Goal: Use online tool/utility: Utilize a website feature to perform a specific function

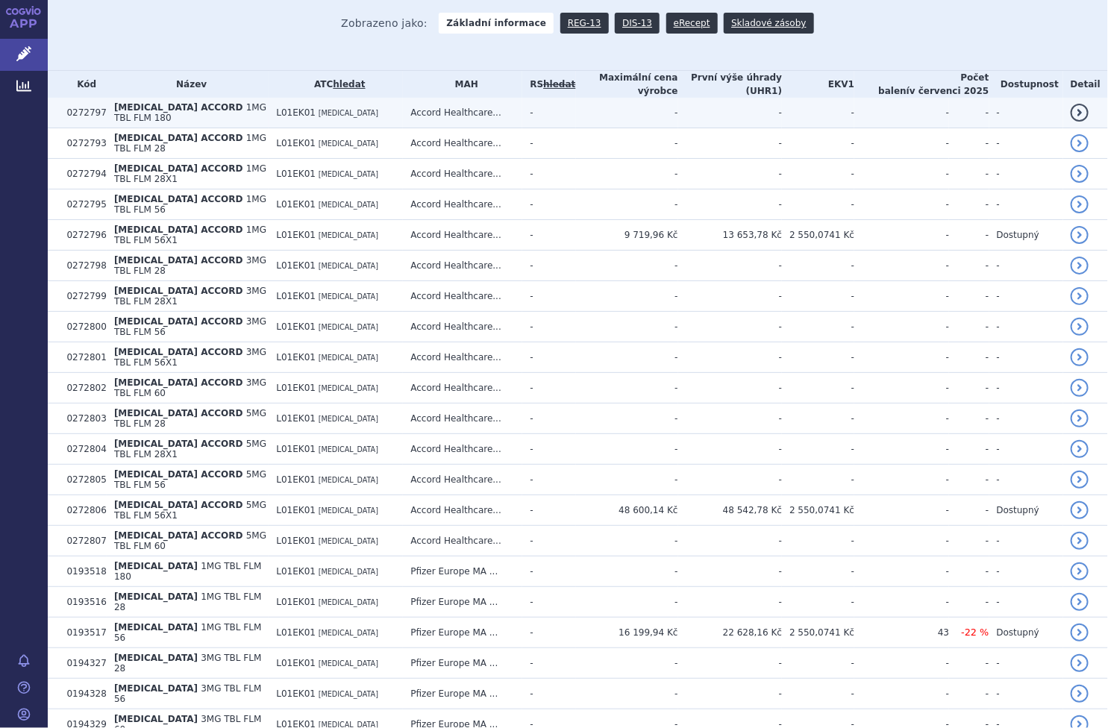
scroll to position [247, 0]
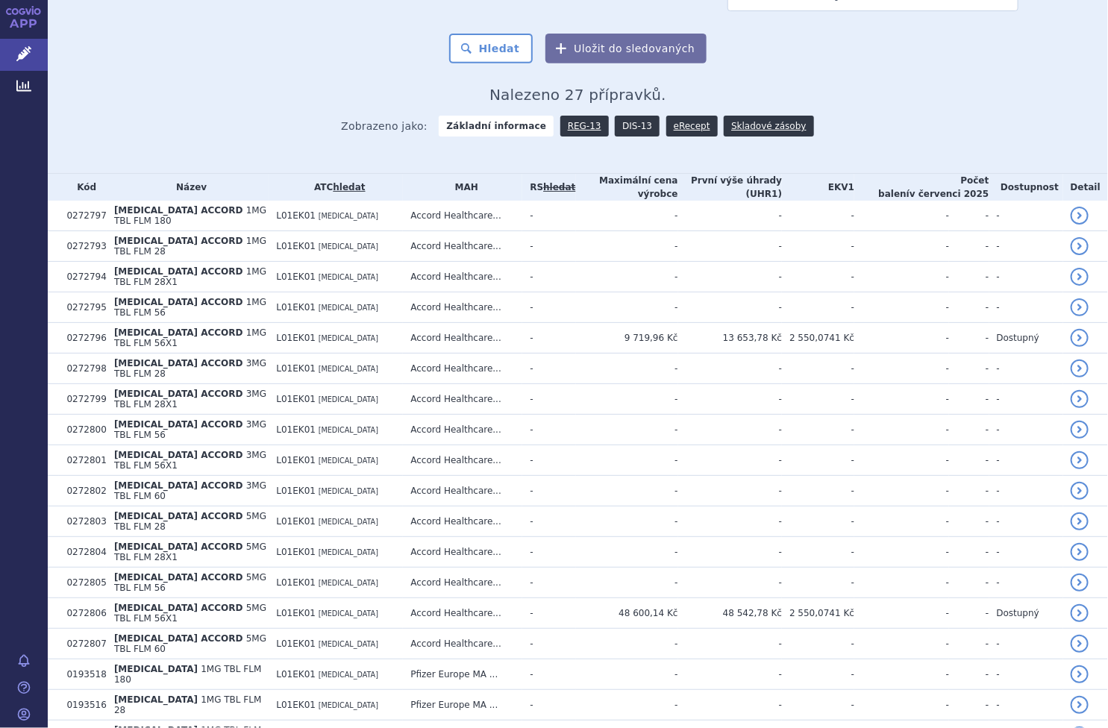
click at [625, 134] on link "DIS-13" at bounding box center [637, 126] width 45 height 21
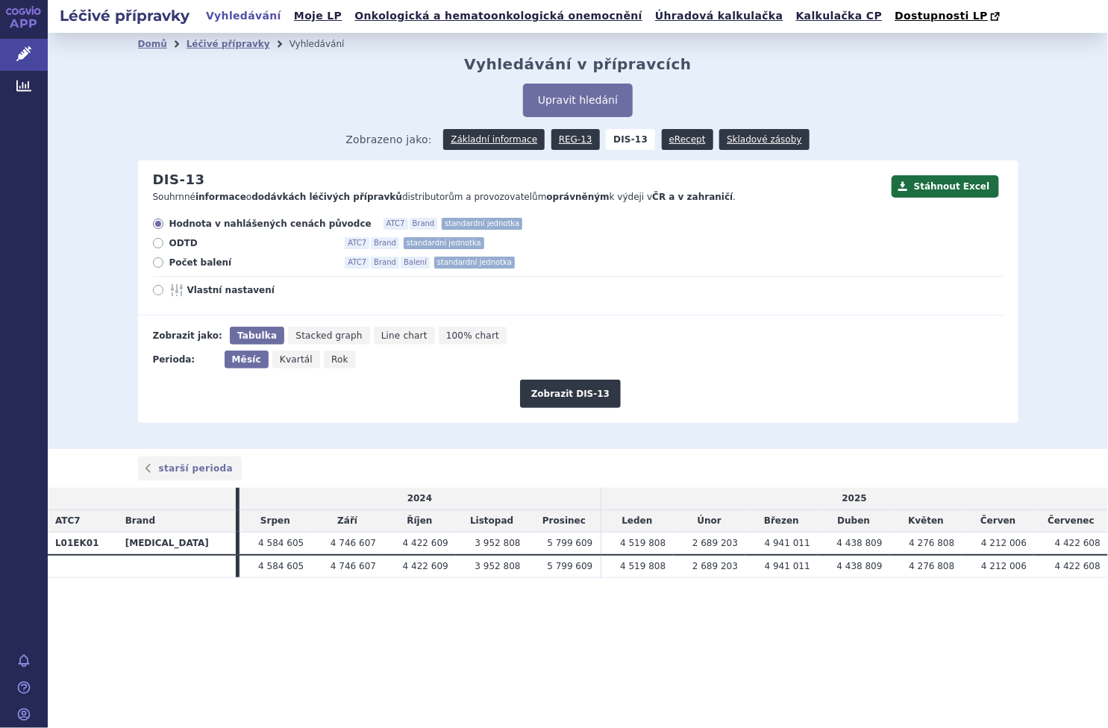
click at [202, 269] on div "Hodnota v nahlášených cenách původce ATC7 Brand standardní jednotka ODTD ATC7 B…" at bounding box center [571, 267] width 866 height 98
drag, startPoint x: 202, startPoint y: 269, endPoint x: 197, endPoint y: 259, distance: 11.4
click at [196, 259] on span "Počet balení" at bounding box center [251, 263] width 164 height 12
click at [164, 260] on input "Počet balení ATC7 Brand Balení standardní jednotka" at bounding box center [160, 265] width 10 height 10
radio input "true"
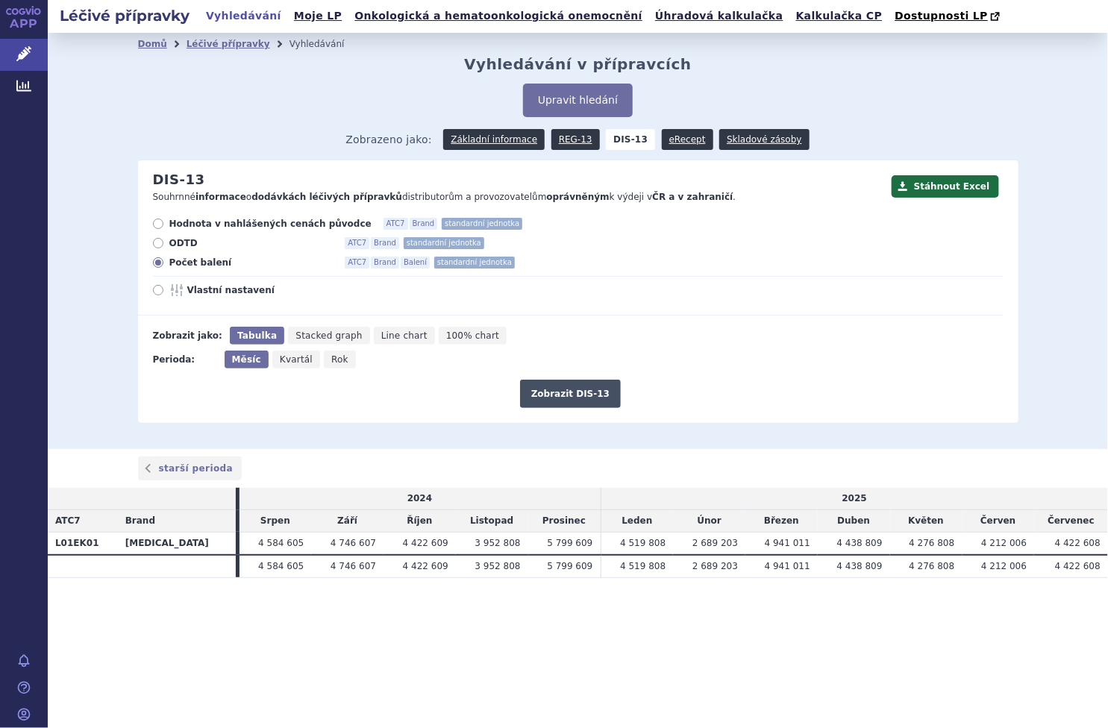
click at [575, 388] on button "Zobrazit DIS-13" at bounding box center [570, 394] width 101 height 28
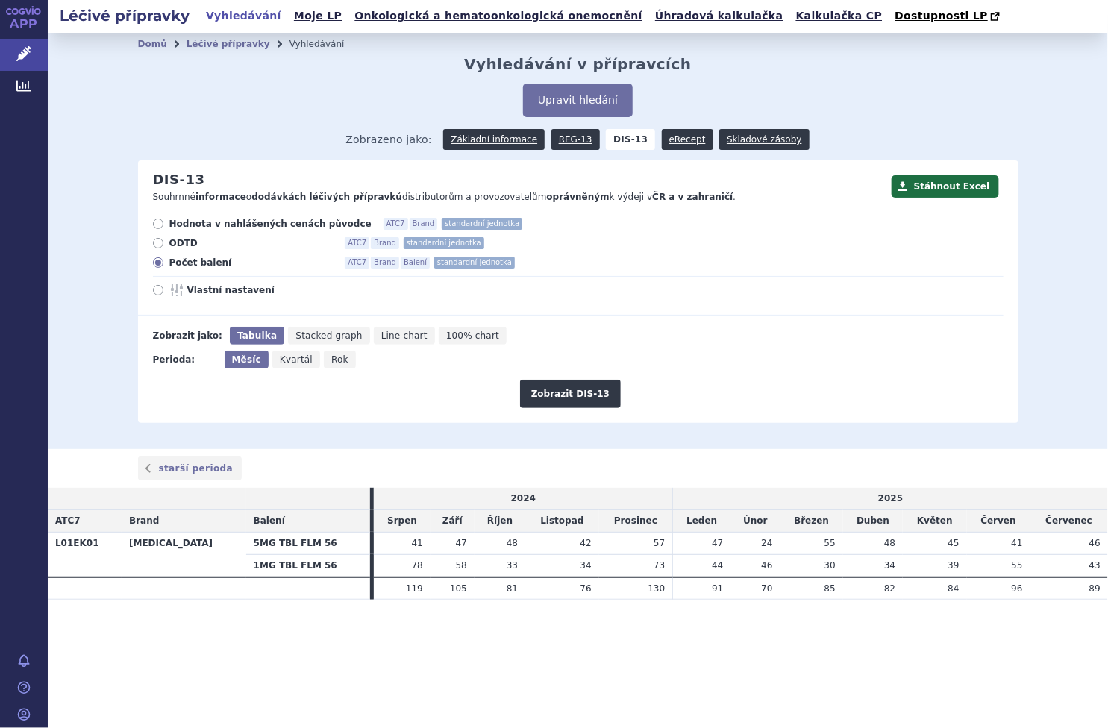
drag, startPoint x: 325, startPoint y: 359, endPoint x: 429, endPoint y: 366, distance: 104.0
click at [331, 361] on span "Rok" at bounding box center [339, 360] width 17 height 10
click at [325, 361] on input "Rok" at bounding box center [329, 356] width 10 height 10
radio input "true"
click at [589, 385] on button "Zobrazit DIS-13" at bounding box center [570, 394] width 101 height 28
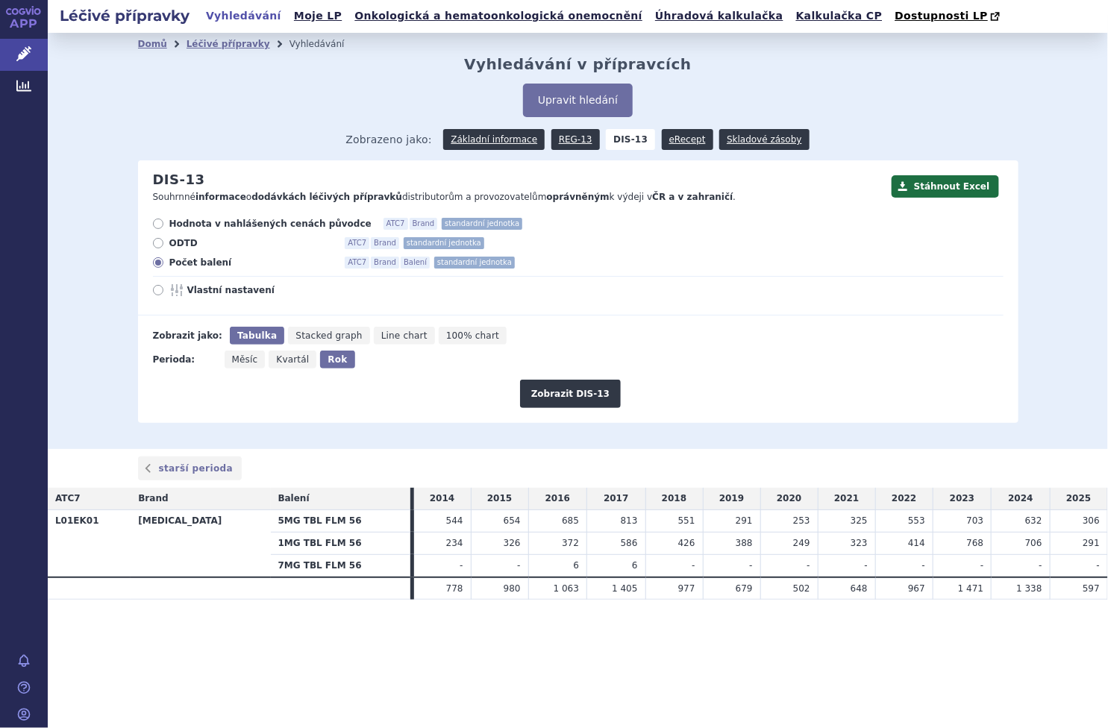
click at [560, 333] on div "Zobrazit jako: [GEOGRAPHIC_DATA] Stacked graph Line chart 100% chart" at bounding box center [571, 336] width 866 height 18
click at [723, 373] on div "Zobrazit DIS-13" at bounding box center [571, 389] width 866 height 40
